Goal: Information Seeking & Learning: Find specific fact

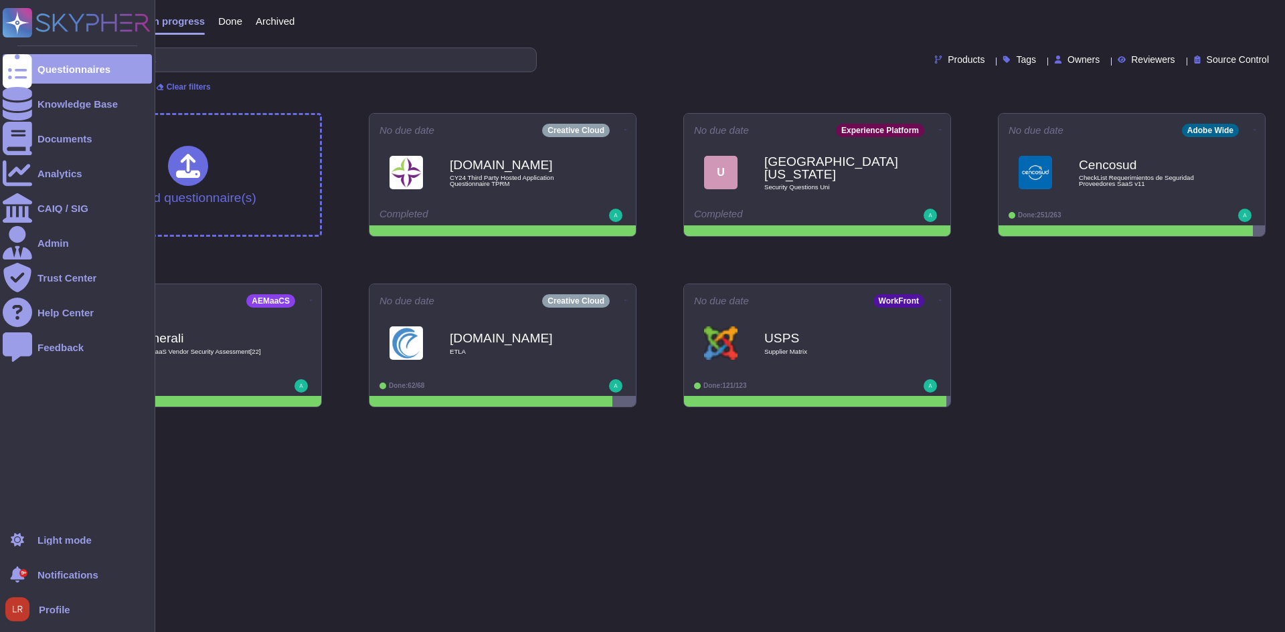
drag, startPoint x: 0, startPoint y: 0, endPoint x: 1, endPoint y: 108, distance: 107.7
click at [1, 108] on div "Questionnaires Knowledge Base Documents Analytics CAIQ / SIG Admin Trust Center…" at bounding box center [77, 316] width 155 height 632
click at [136, 88] on ul "Questionnaires Knowledge Base Documents Analytics CAIQ / SIG Admin Trust Center…" at bounding box center [77, 285] width 149 height 463
click at [106, 103] on div "Knowledge Base" at bounding box center [77, 104] width 80 height 10
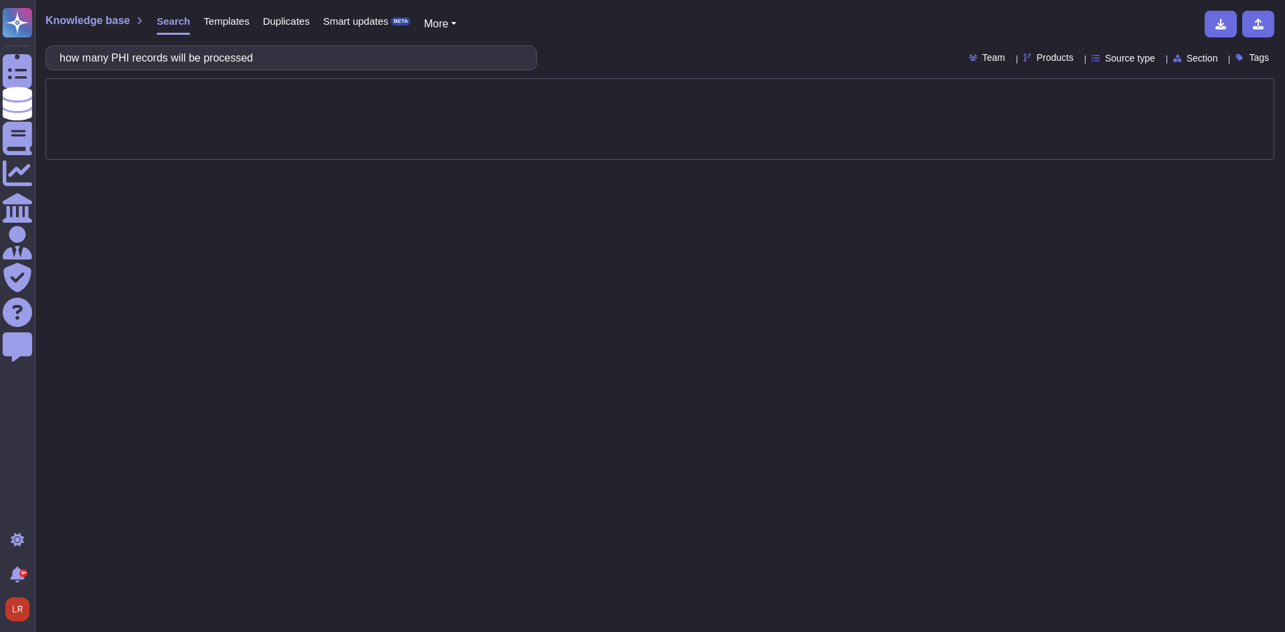
click at [1036, 61] on span "Products" at bounding box center [1054, 57] width 37 height 9
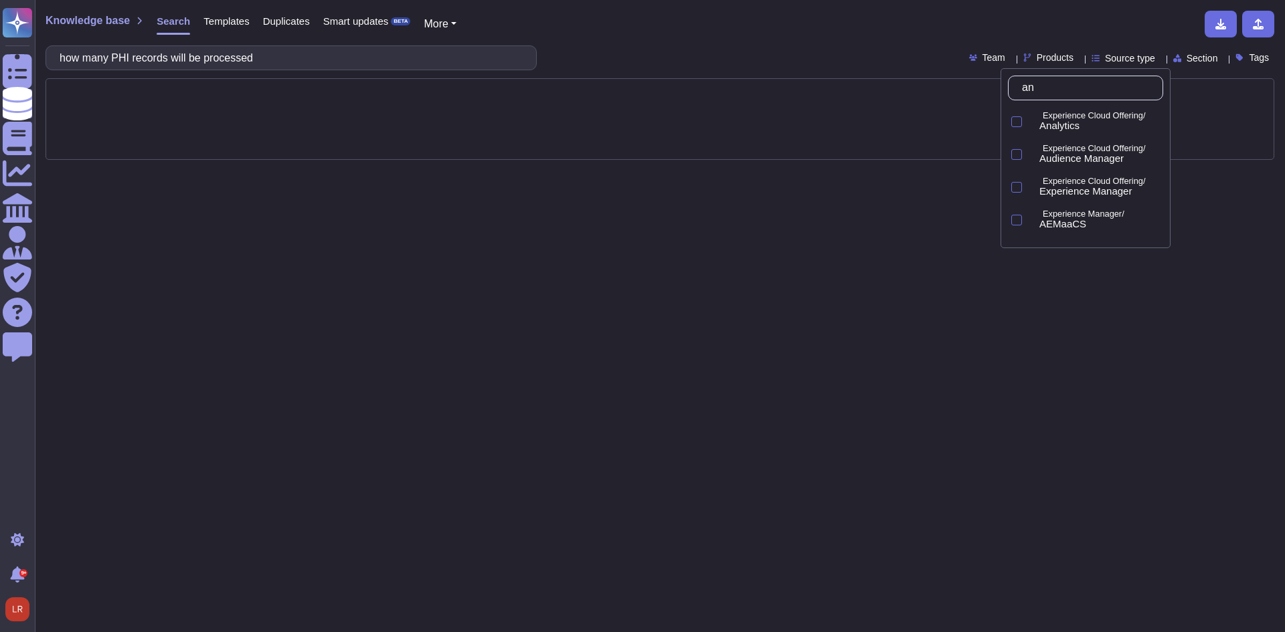
type input "[PERSON_NAME]"
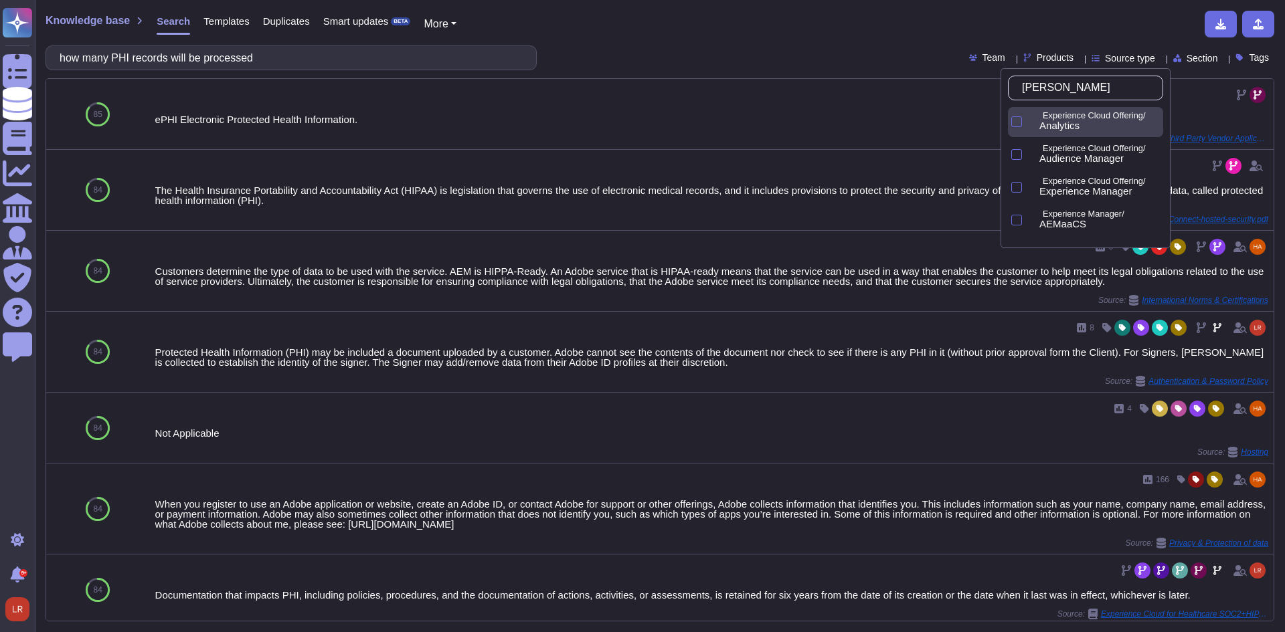
click at [1071, 117] on p "Experience Cloud Offering/" at bounding box center [1099, 116] width 115 height 9
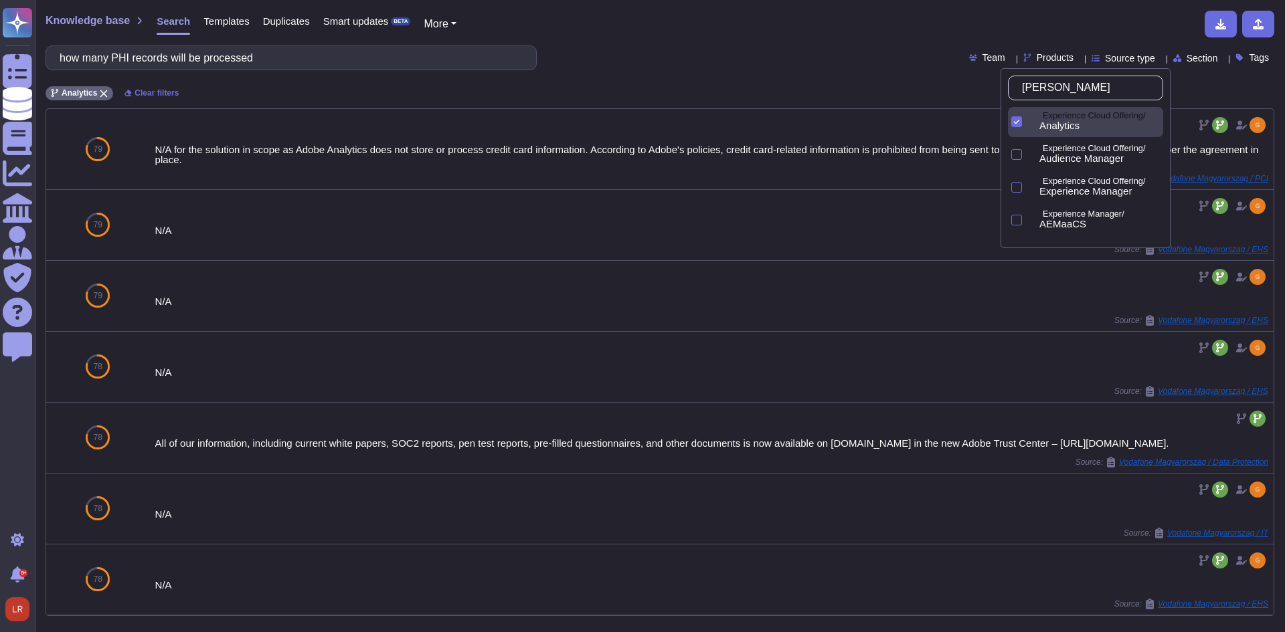
click at [829, 80] on div "Analytics Clear filters" at bounding box center [659, 89] width 1228 height 22
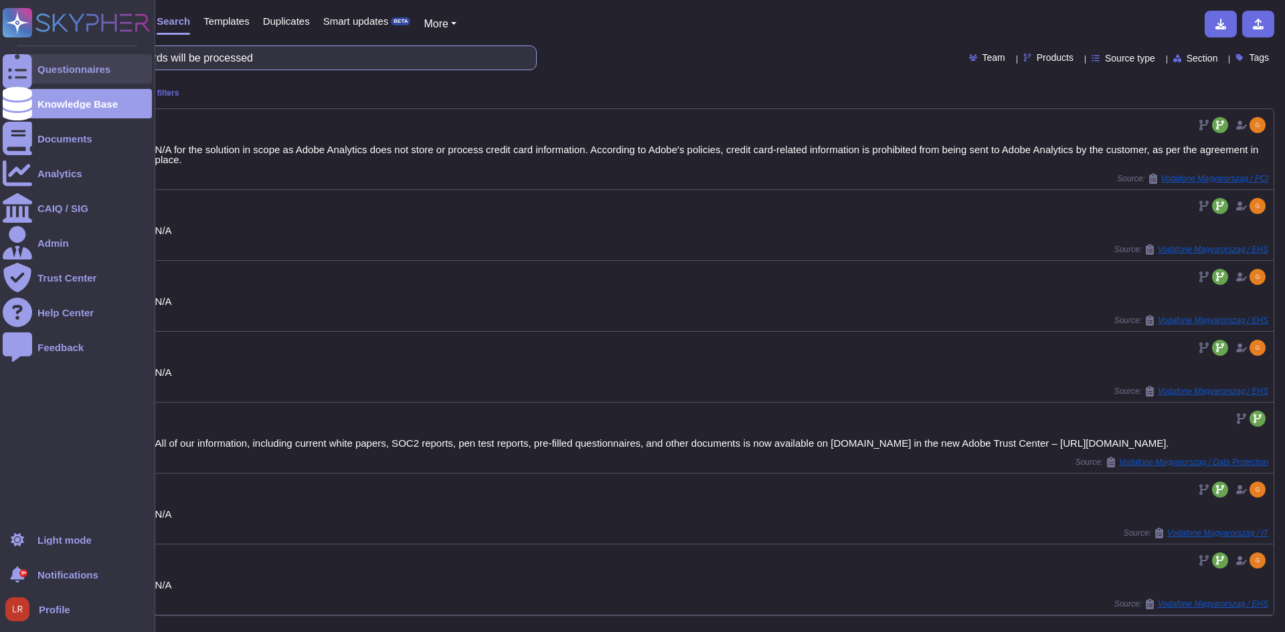
drag, startPoint x: 278, startPoint y: 62, endPoint x: 31, endPoint y: 57, distance: 246.3
click at [31, 57] on div "Questionnaires Knowledge Base Documents Analytics CAIQ / SIG Admin Trust Center…" at bounding box center [642, 316] width 1285 height 632
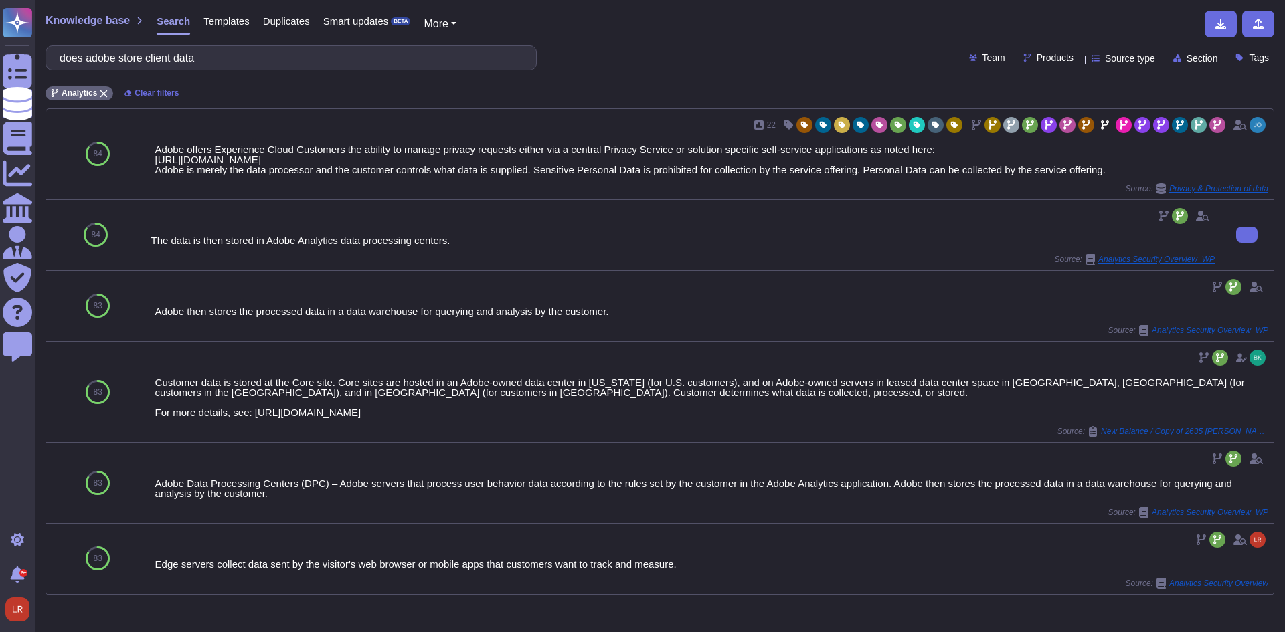
click at [1085, 254] on icon at bounding box center [1089, 259] width 9 height 11
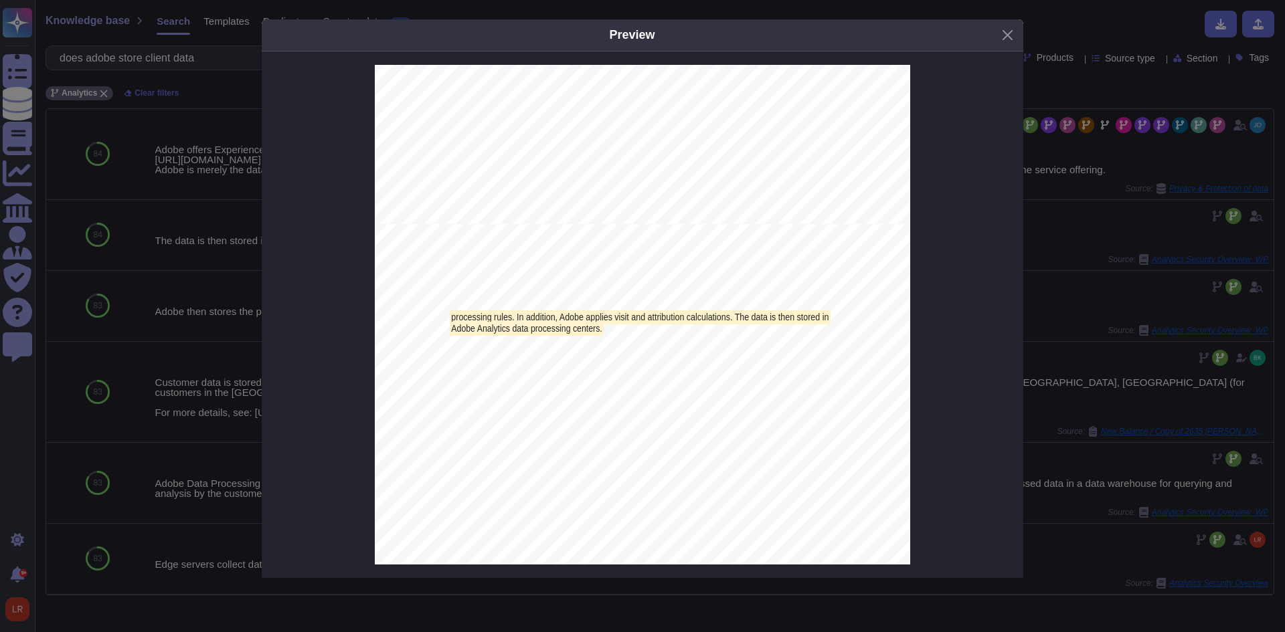
scroll to position [3351, 0]
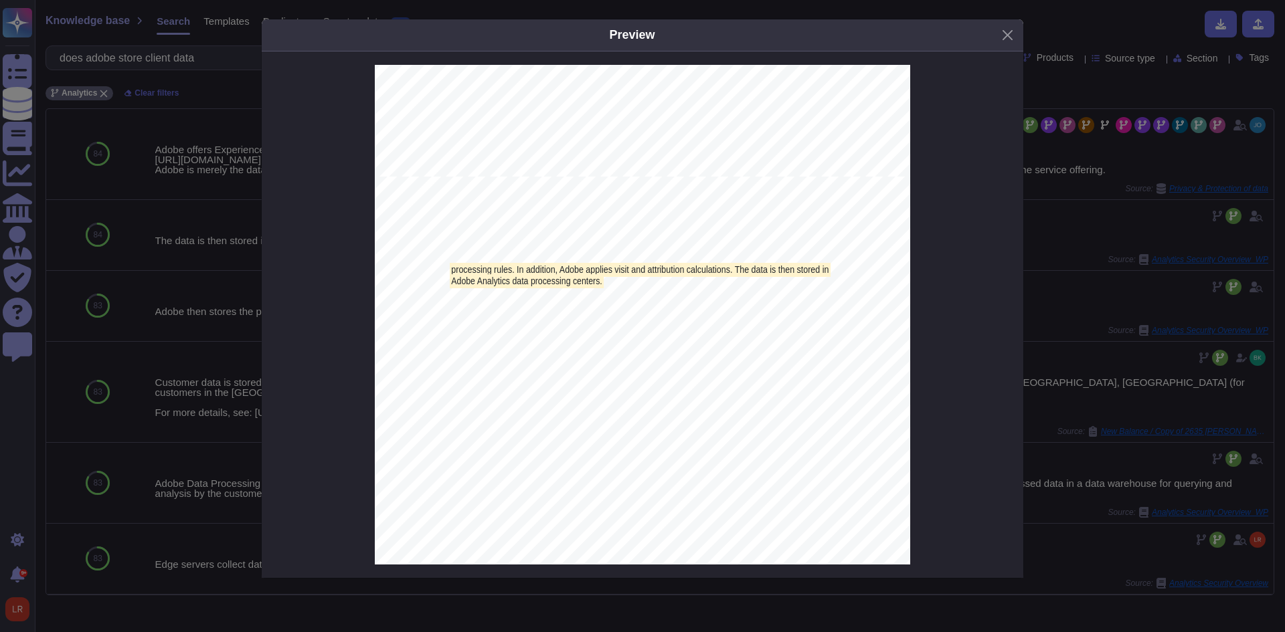
click at [587, 272] on mark "processing rules. In addition, Adobe applies visit and attribution calculations…" at bounding box center [640, 270] width 381 height 13
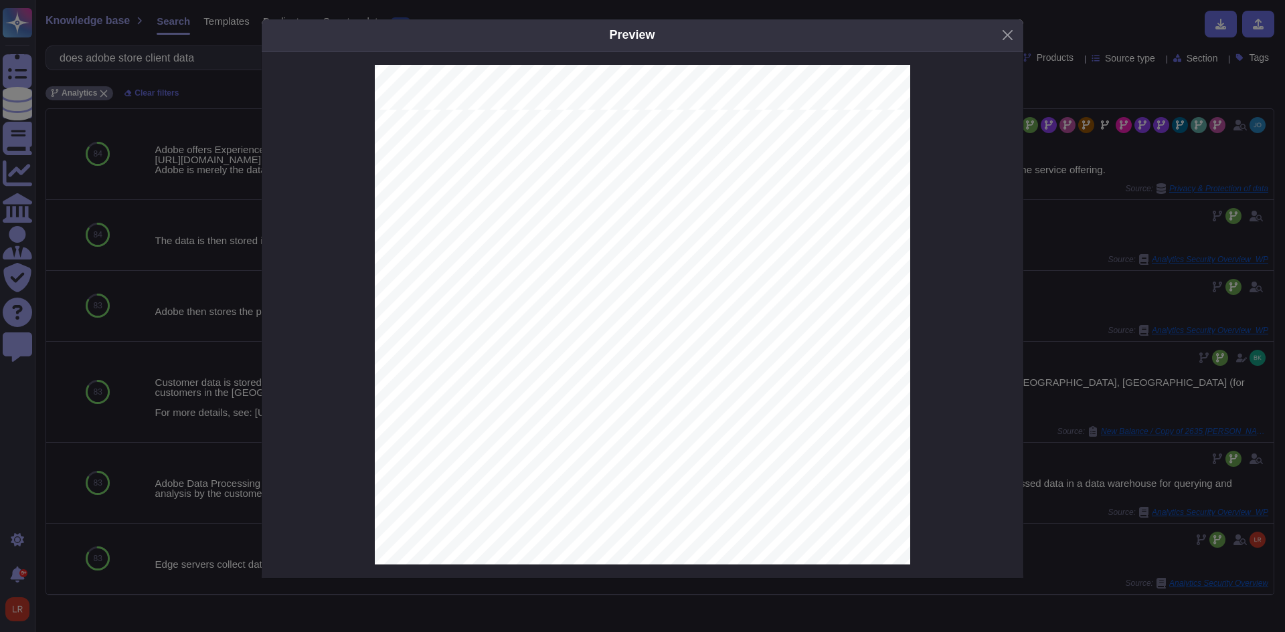
scroll to position [4912, 0]
click at [1006, 34] on button "Close" at bounding box center [1007, 35] width 21 height 21
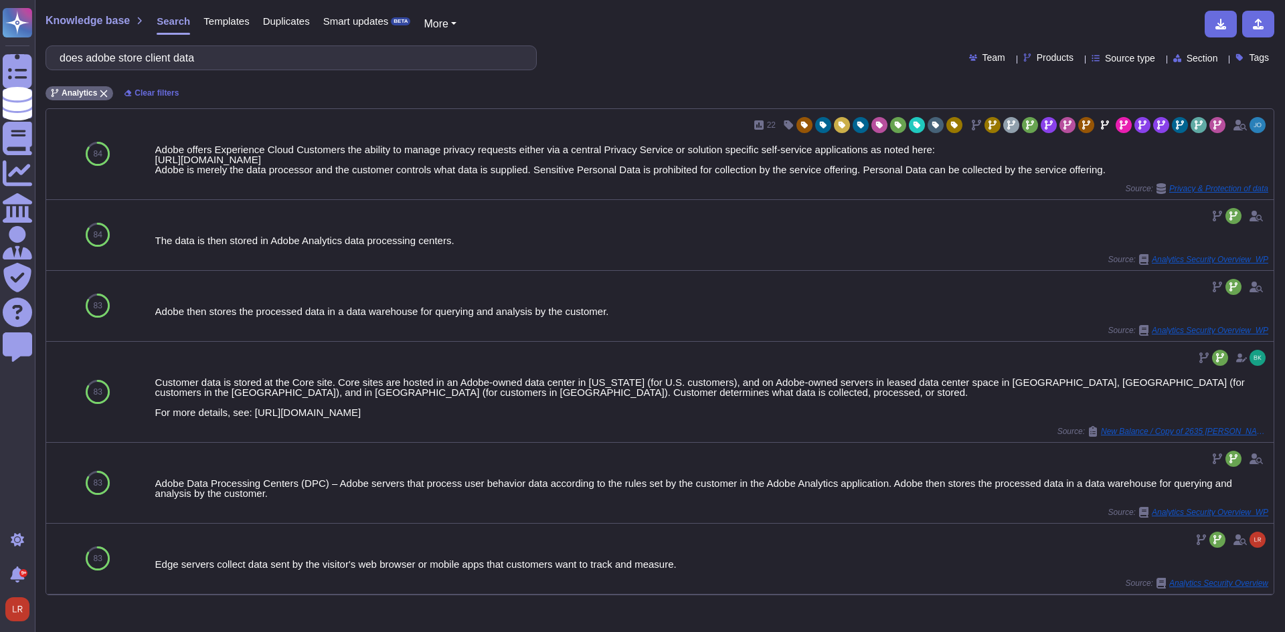
scroll to position [3462, 0]
drag, startPoint x: 234, startPoint y: 58, endPoint x: -147, endPoint y: 60, distance: 380.0
click at [0, 60] on html "Questionnaires Knowledge Base Documents Analytics CAIQ / SIG Admin Trust Center…" at bounding box center [642, 316] width 1285 height 632
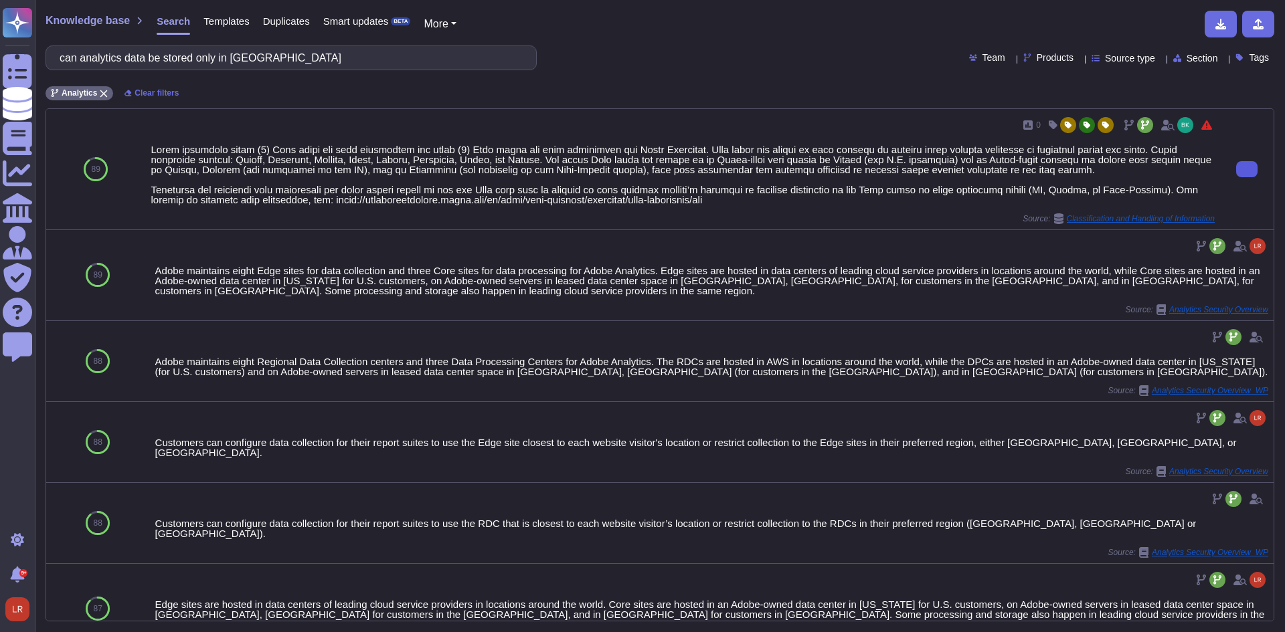
type input "can analytics data be stored only in [GEOGRAPHIC_DATA]"
drag, startPoint x: 502, startPoint y: 158, endPoint x: 923, endPoint y: 163, distance: 421.5
click at [923, 163] on div at bounding box center [683, 175] width 1064 height 60
copy div "The three Core sites are hosted in an Adobe-owned data center in [US_STATE] (fo…"
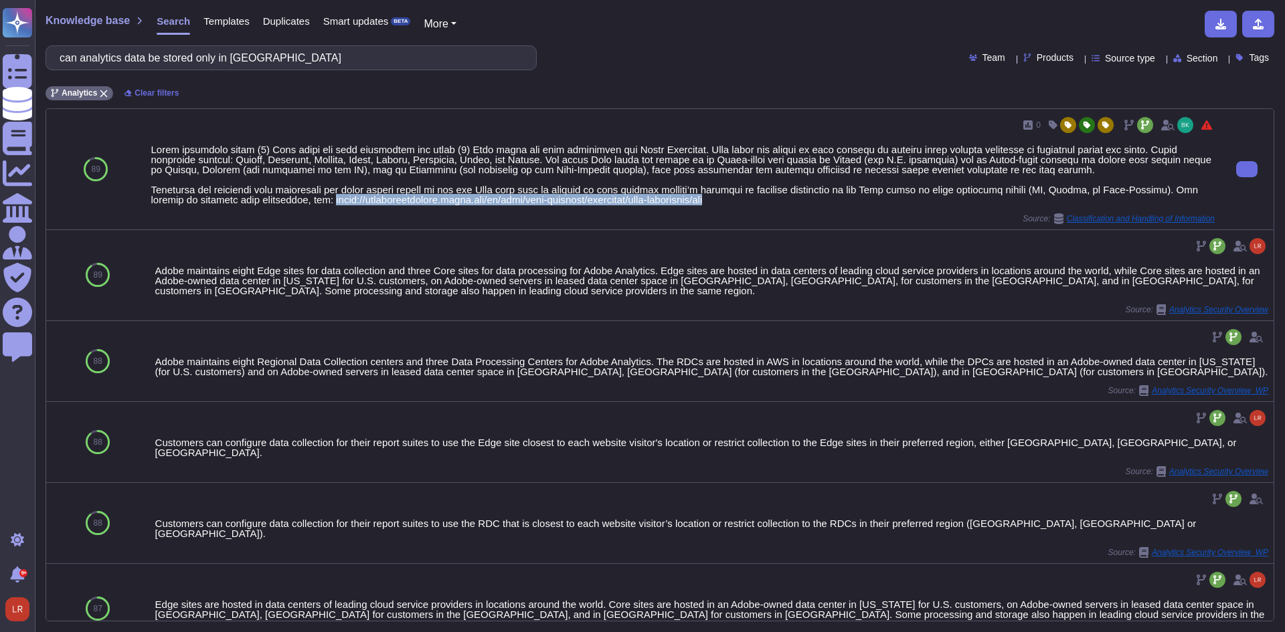
drag, startPoint x: 676, startPoint y: 198, endPoint x: 279, endPoint y: 205, distance: 397.5
click at [279, 205] on div at bounding box center [683, 175] width 1064 height 60
copy div "[URL][DOMAIN_NAME]"
